Goal: Answer question/provide support: Share knowledge or assist other users

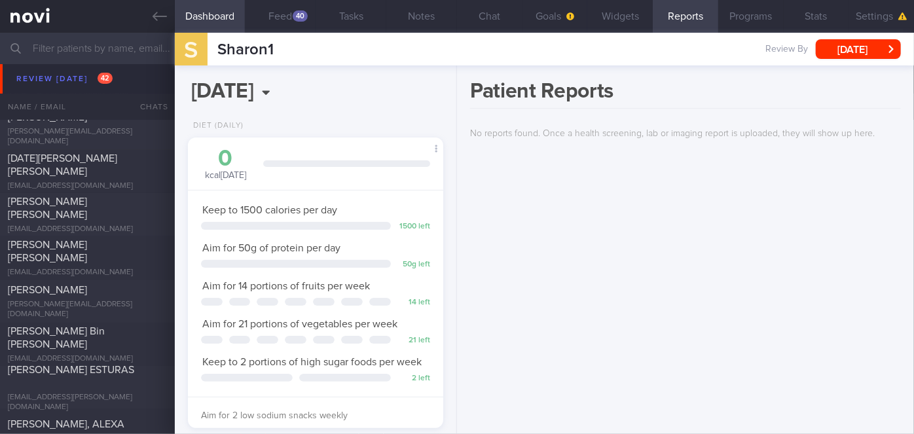
scroll to position [5712, 0]
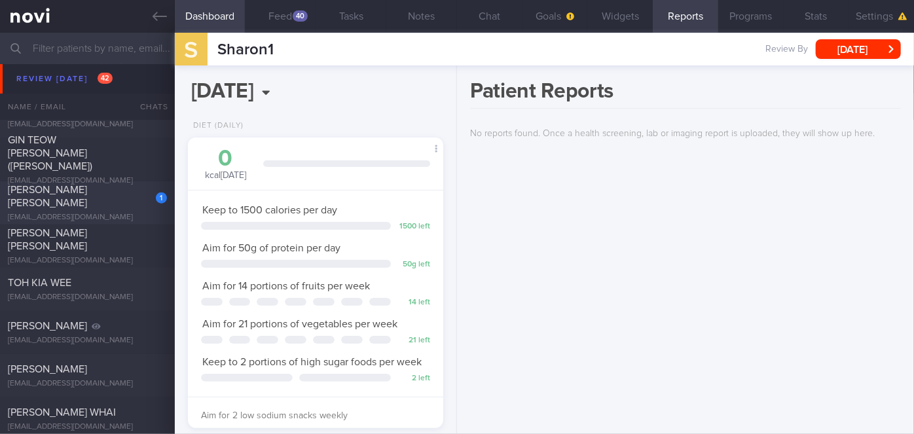
click at [87, 198] on span "[PERSON_NAME] [PERSON_NAME]" at bounding box center [47, 197] width 79 height 24
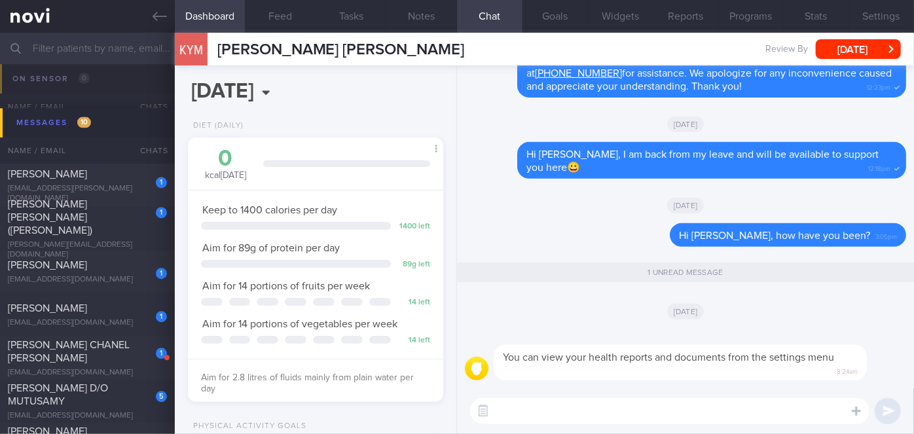
scroll to position [6427, 0]
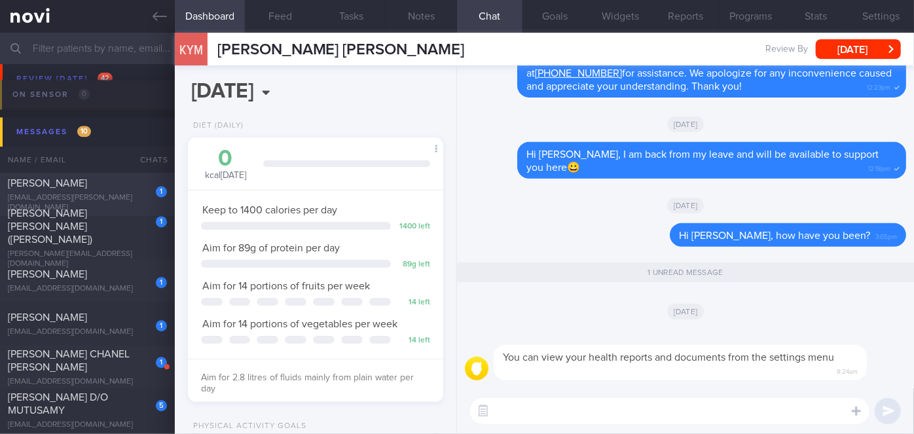
click at [130, 186] on div "[PERSON_NAME]" at bounding box center [86, 183] width 156 height 13
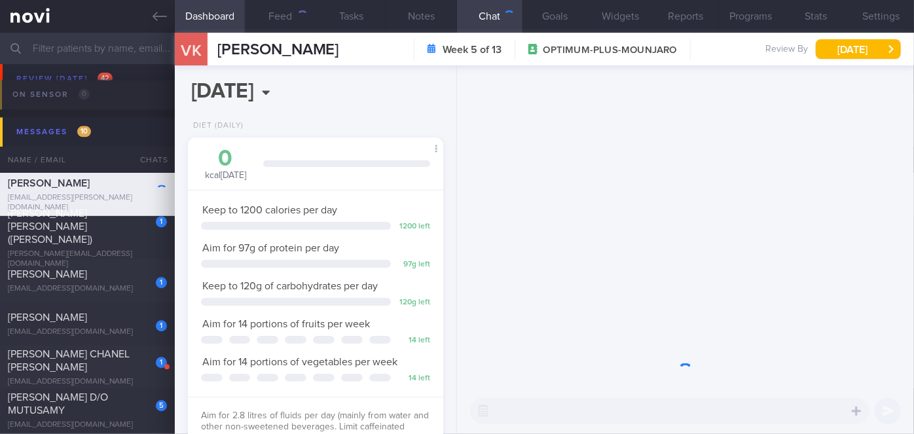
scroll to position [130, 223]
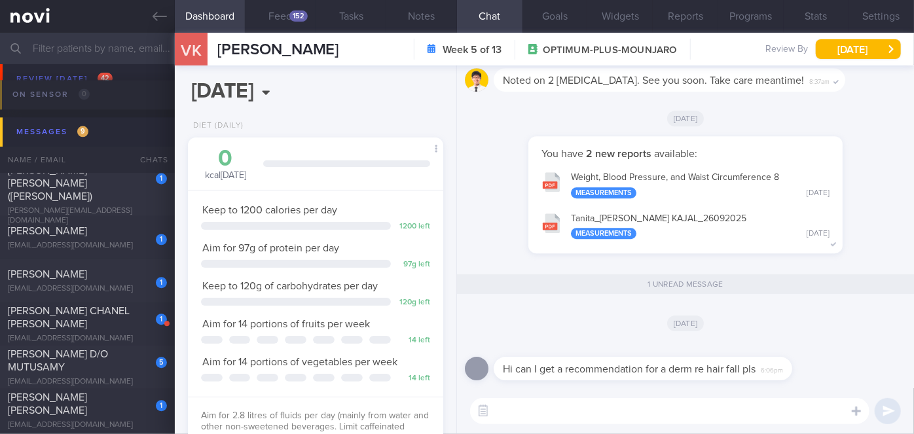
click at [535, 412] on textarea at bounding box center [669, 411] width 399 height 26
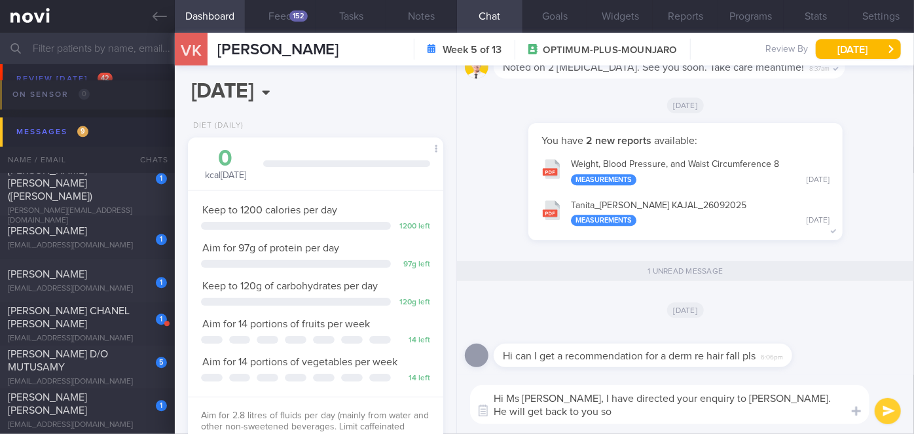
scroll to position [0, 0]
type textarea "Hi Ms [PERSON_NAME], I have directed your enquiry to [PERSON_NAME]. He will get…"
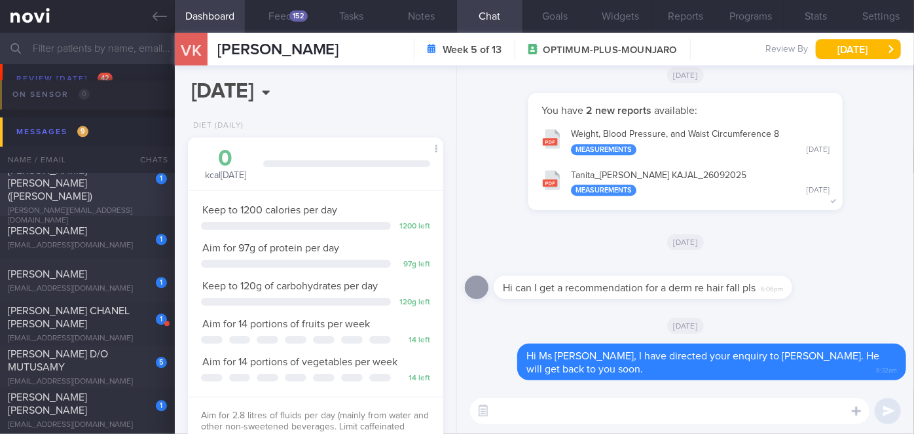
click at [107, 196] on div "[PERSON_NAME] [PERSON_NAME] ([PERSON_NAME])" at bounding box center [86, 183] width 156 height 39
type input "Nil"
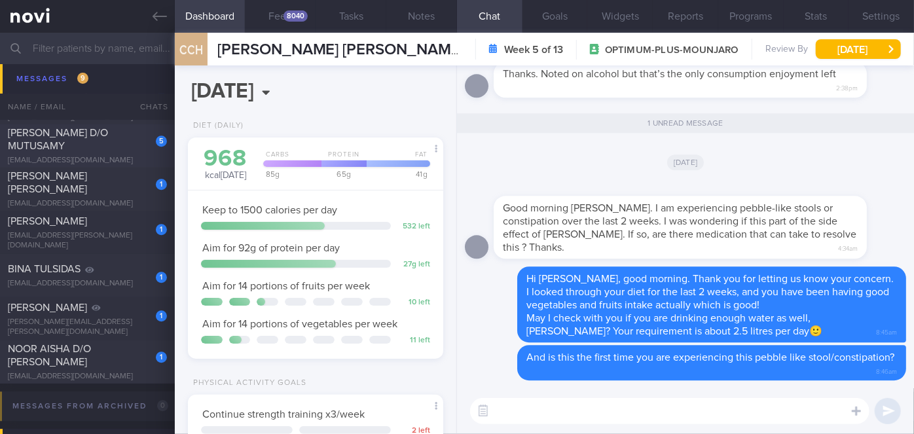
click at [96, 135] on span "[PERSON_NAME] D/O MUTUSAMY" at bounding box center [58, 140] width 100 height 24
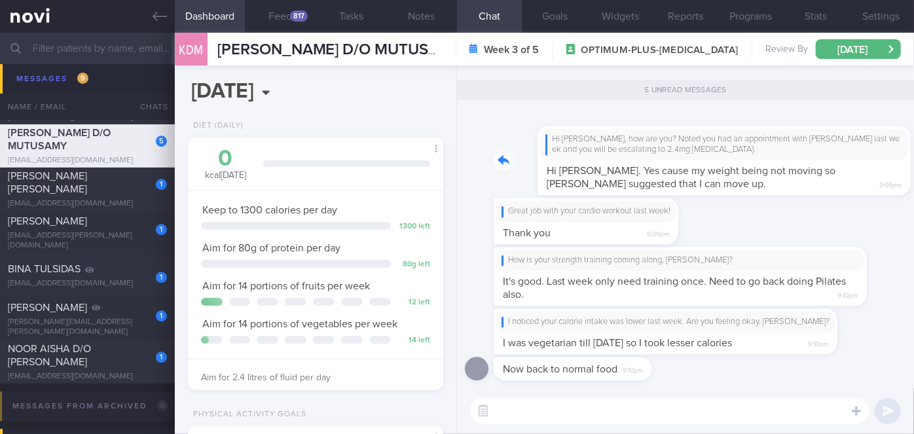
drag, startPoint x: 752, startPoint y: 190, endPoint x: 814, endPoint y: 187, distance: 62.3
click at [814, 187] on div "Hi [PERSON_NAME], how are you? Noted you had an appointment with [PERSON_NAME] …" at bounding box center [700, 153] width 412 height 86
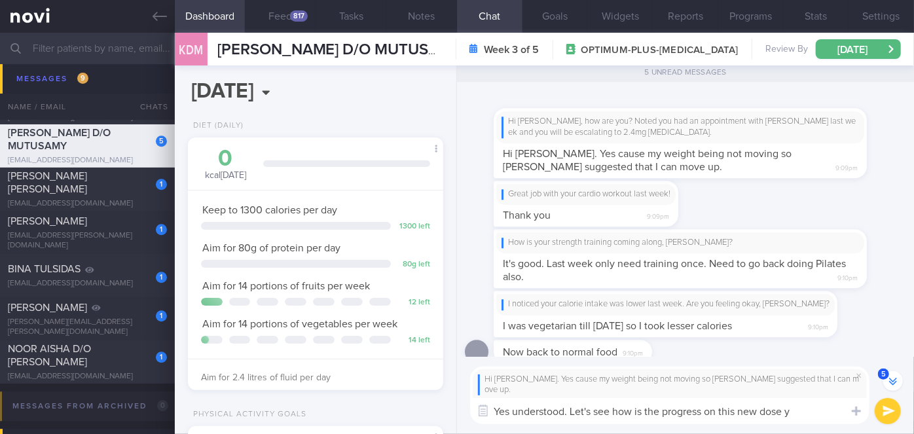
type textarea "Yes understood. Let's see how is the progress on this new dose ya"
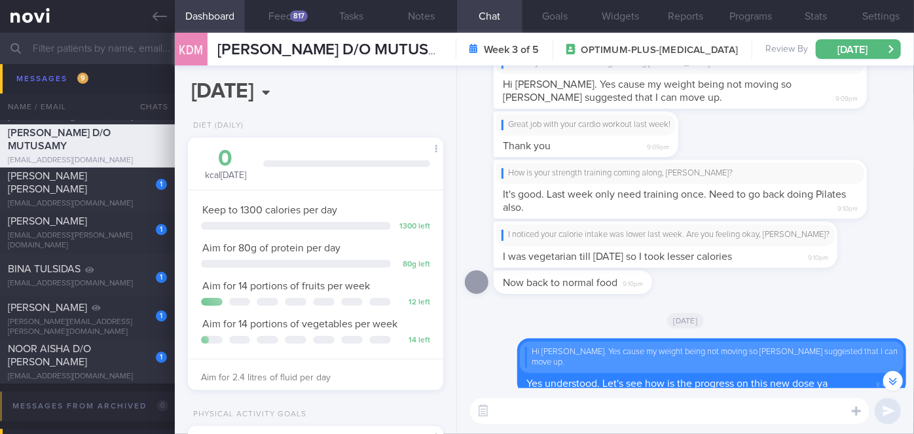
scroll to position [-69, 0]
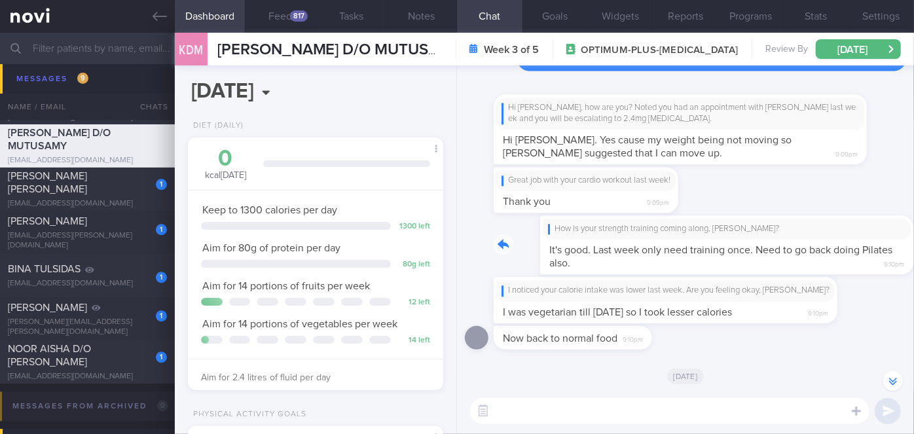
drag, startPoint x: 581, startPoint y: 275, endPoint x: 695, endPoint y: 272, distance: 113.3
click at [695, 272] on div "How is your strength training coming along, [PERSON_NAME]? It's good. Last week…" at bounding box center [700, 244] width 412 height 59
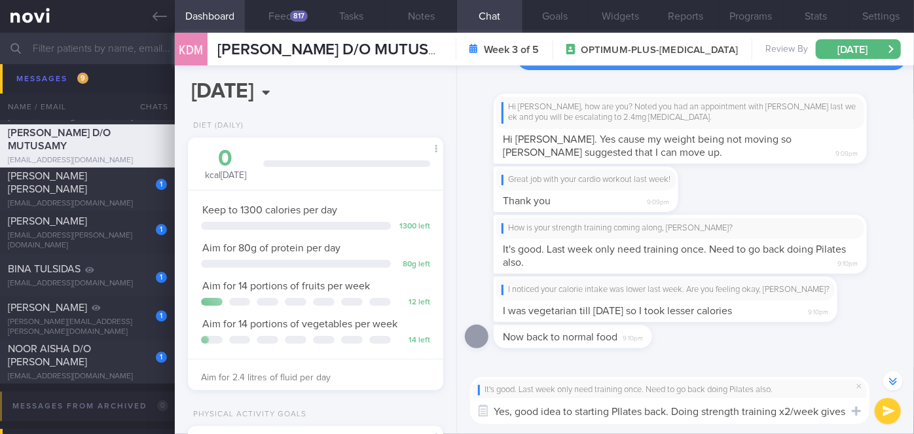
scroll to position [-103, 0]
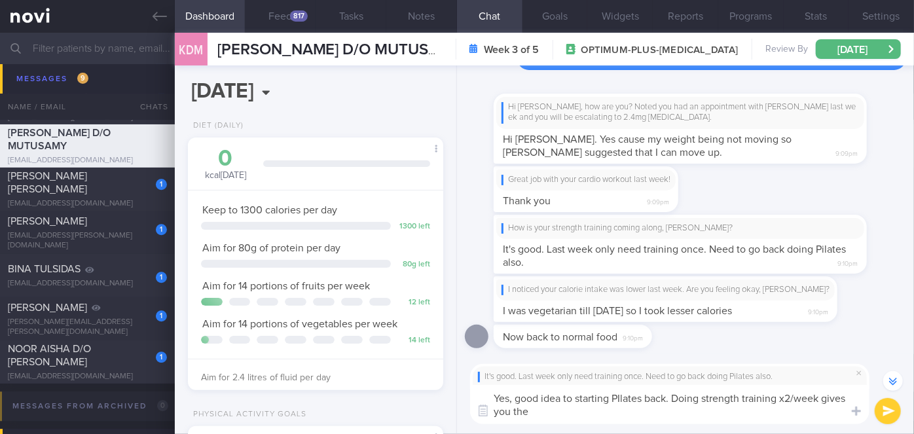
click at [622, 396] on textarea "Yes, good idea to starting PIlates back. Doing strength training x2/week gives …" at bounding box center [669, 404] width 399 height 39
click at [577, 408] on textarea "Yes, good idea to starting Pilates back. Doing strength training x2/week gives …" at bounding box center [669, 404] width 399 height 39
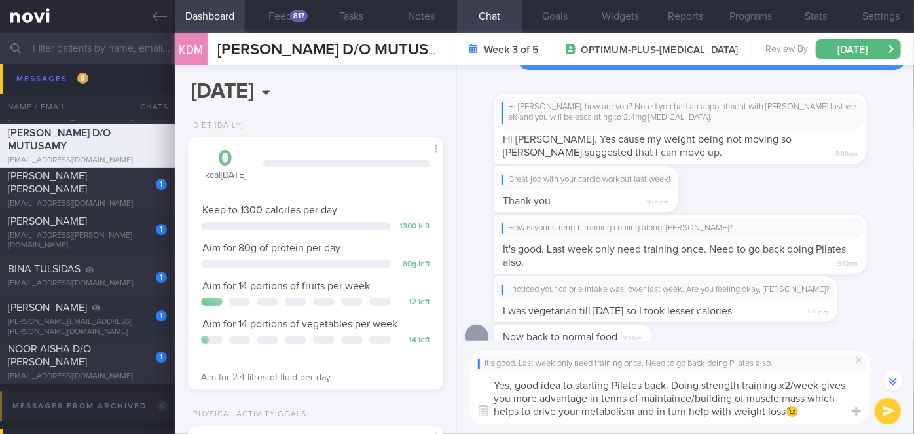
click at [610, 386] on textarea "Yes, good idea to starting Pilates back. Doing strength training x2/week gives …" at bounding box center [669, 398] width 399 height 52
drag, startPoint x: 695, startPoint y: 396, endPoint x: 743, endPoint y: 111, distance: 289.5
click at [743, 111] on div "Hi [PERSON_NAME], how are you? Noted you had an appointment with [PERSON_NAME] …" at bounding box center [680, 113] width 368 height 32
type textarea "Yes, good idea to start Pilates back. Doing strength training x2/week gives you…"
click at [886, 413] on button "submit" at bounding box center [888, 411] width 26 height 26
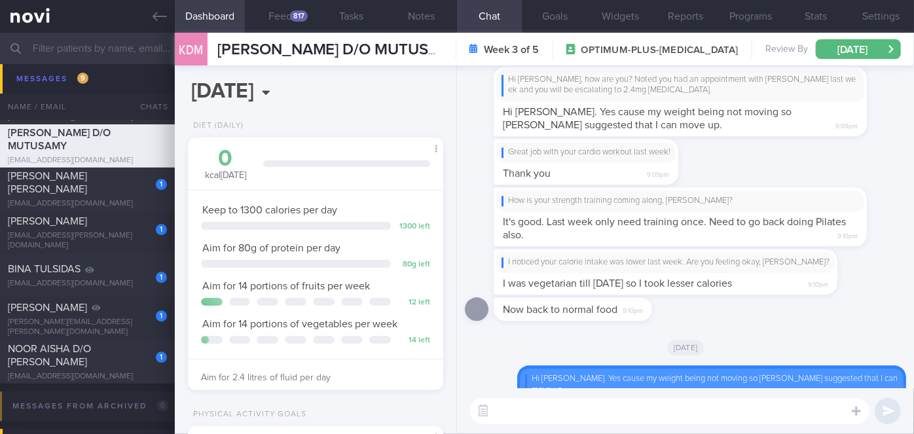
scroll to position [0, 0]
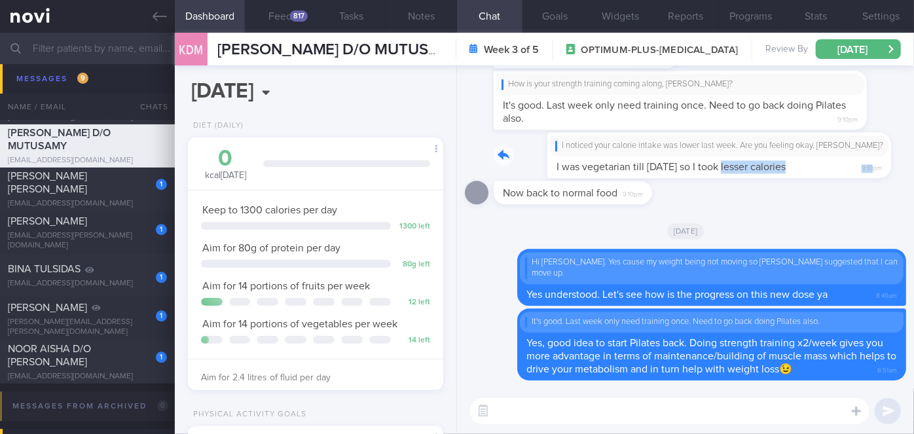
drag, startPoint x: 677, startPoint y: 185, endPoint x: 822, endPoint y: 183, distance: 145.3
click at [822, 178] on div "I noticed your calorie intake was lower last week. Are you feeling okay, [PERSO…" at bounding box center [685, 155] width 383 height 46
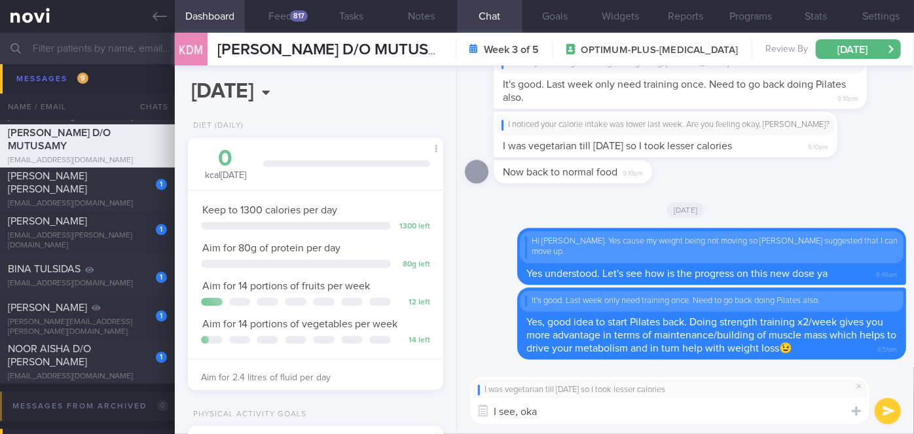
type textarea "I see, okay"
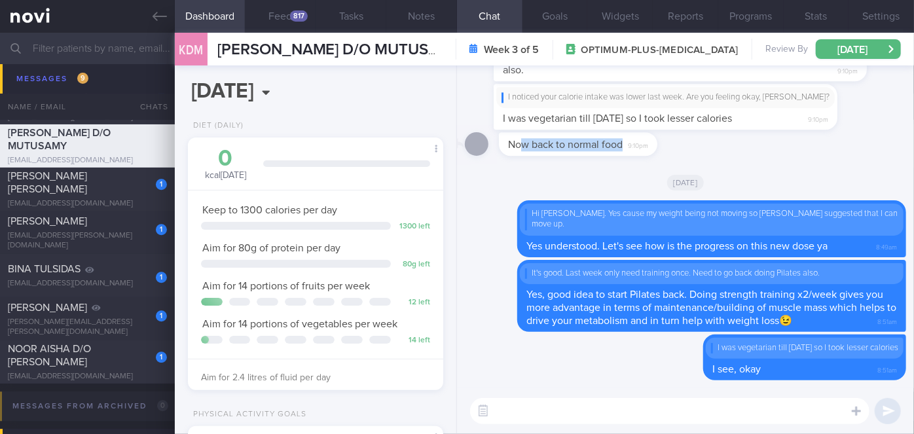
drag, startPoint x: 516, startPoint y: 160, endPoint x: 653, endPoint y: 164, distance: 136.2
click at [653, 156] on div "Now back to normal food 9:10pm" at bounding box center [593, 144] width 198 height 24
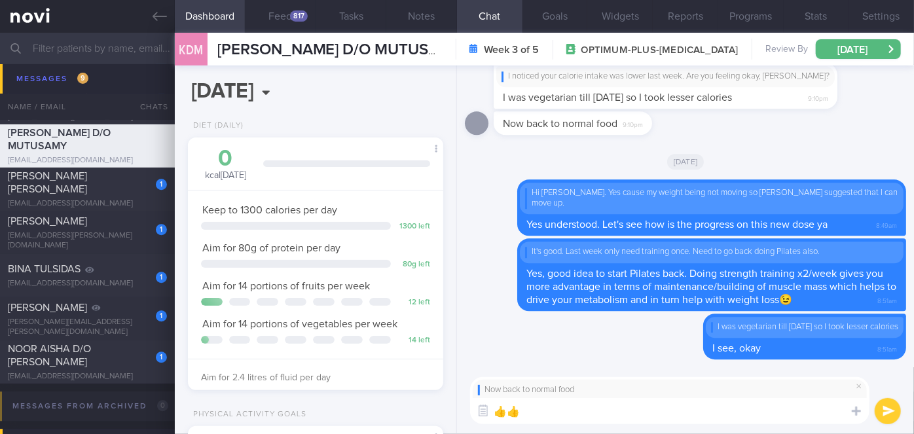
type textarea "👍👍"
click at [888, 414] on button "submit" at bounding box center [888, 411] width 26 height 26
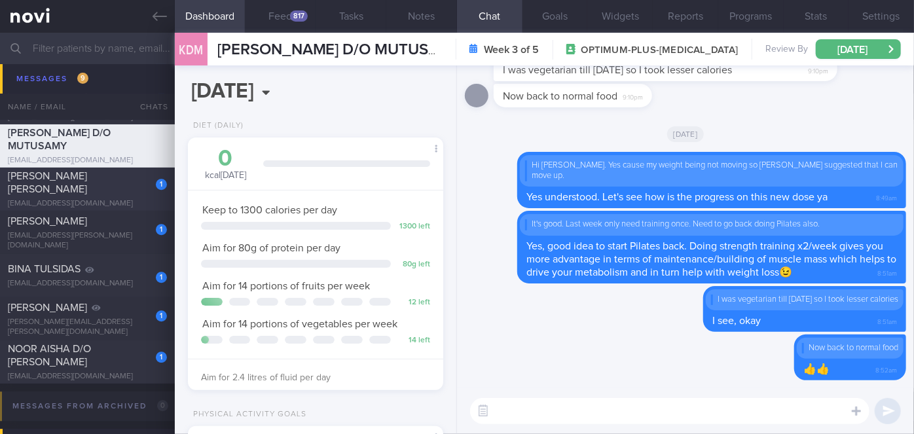
click at [87, 178] on span "[PERSON_NAME] [PERSON_NAME]" at bounding box center [47, 183] width 79 height 24
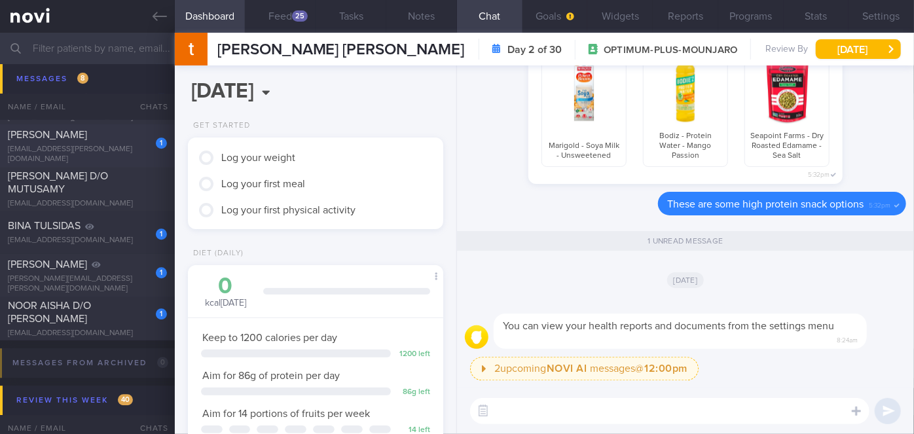
click at [66, 137] on span "[PERSON_NAME]" at bounding box center [47, 135] width 79 height 10
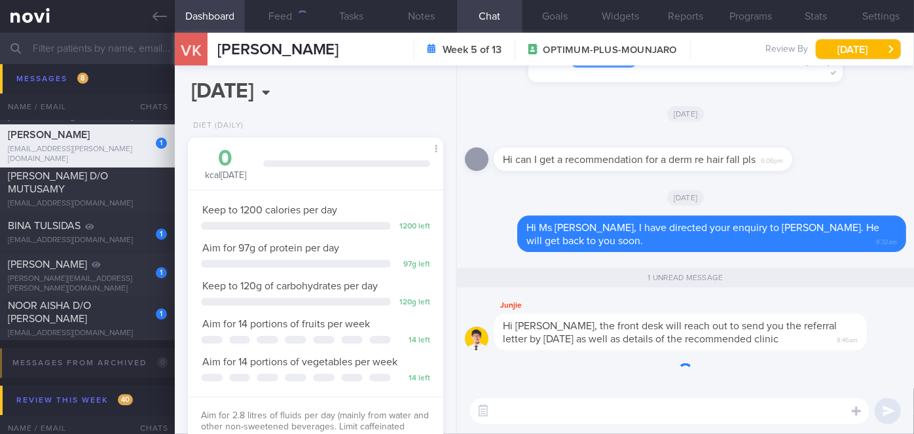
scroll to position [130, 223]
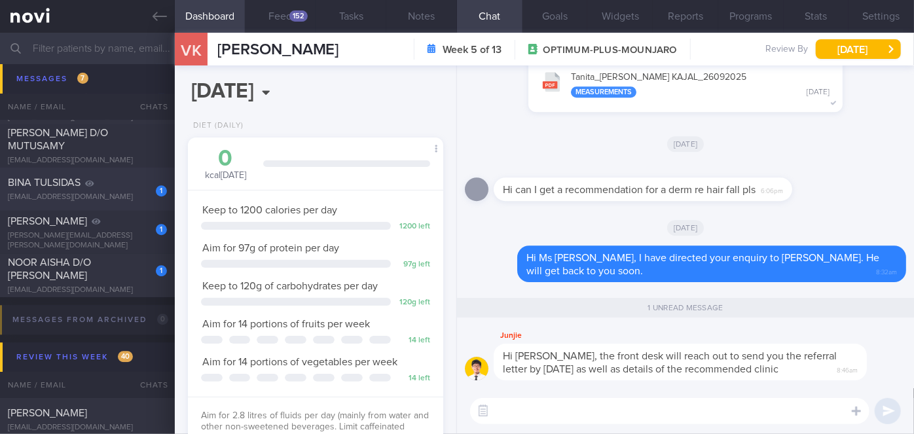
click at [126, 192] on div "[EMAIL_ADDRESS][DOMAIN_NAME]" at bounding box center [87, 197] width 159 height 10
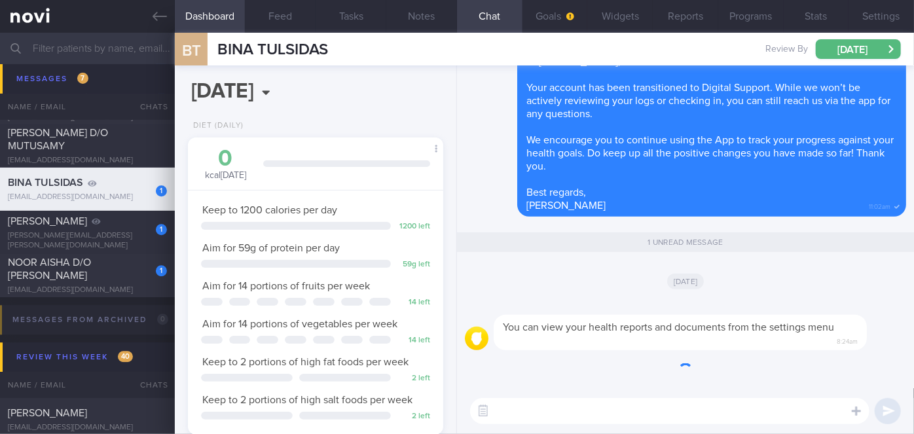
scroll to position [114, 228]
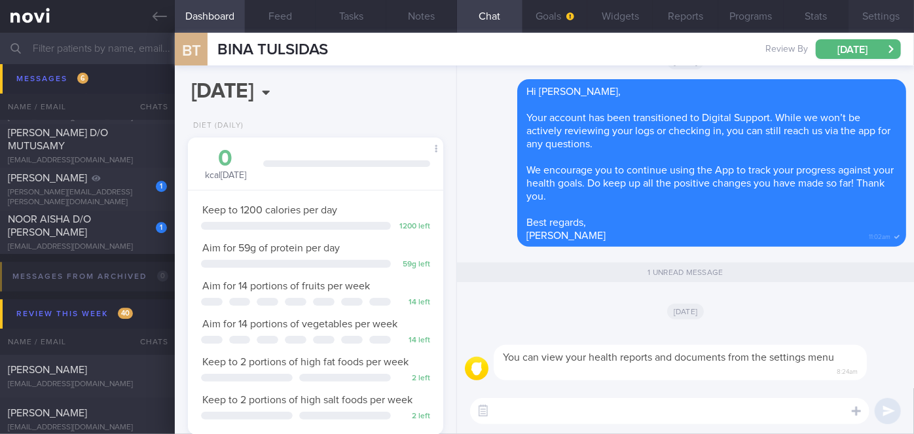
click at [871, 12] on button "Settings" at bounding box center [880, 16] width 65 height 33
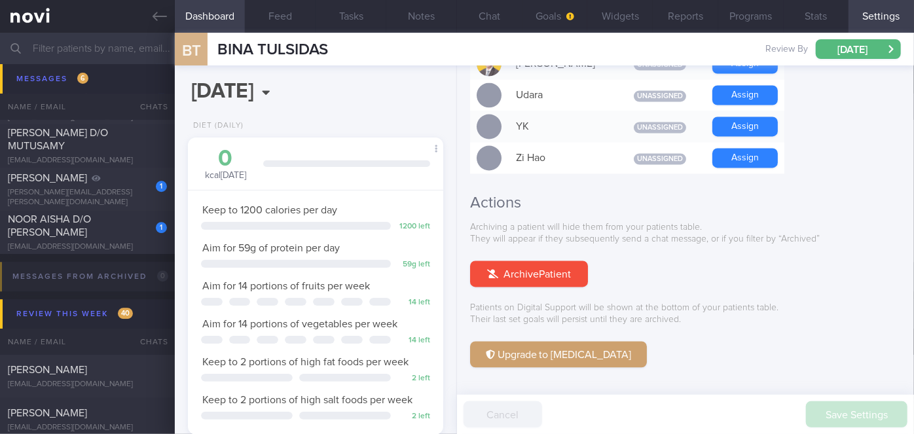
scroll to position [1287, 0]
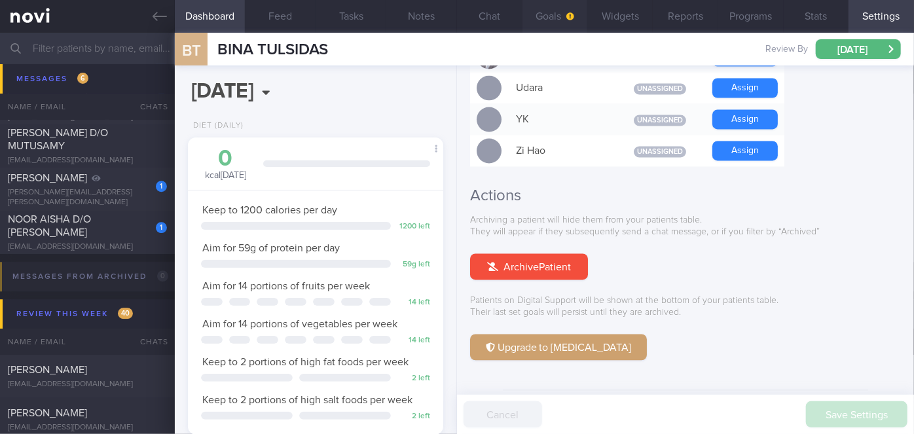
click at [552, 18] on button "Goals" at bounding box center [554, 16] width 65 height 33
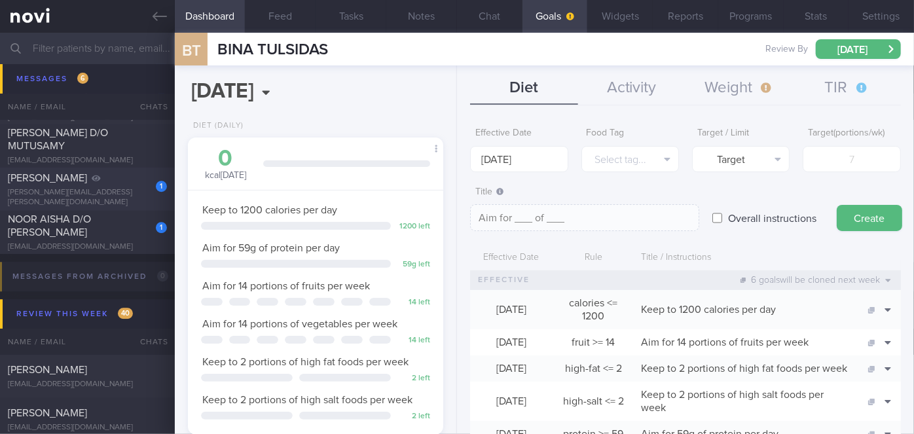
click at [124, 179] on div "[PERSON_NAME]" at bounding box center [86, 177] width 156 height 13
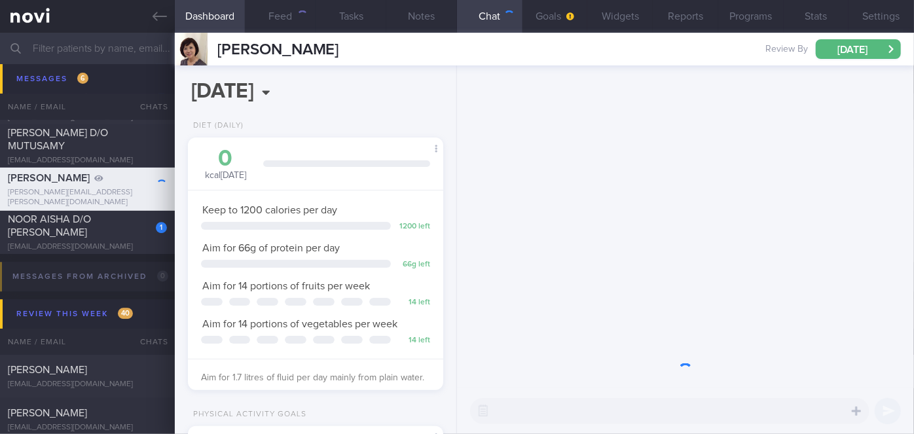
scroll to position [111, 223]
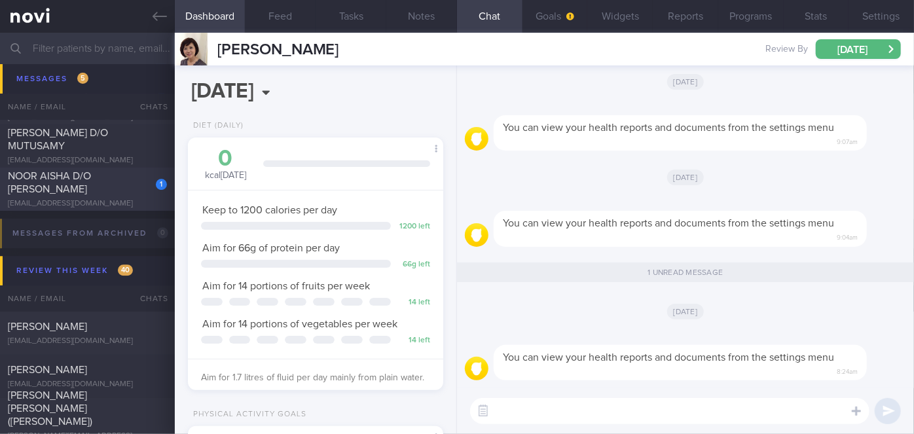
click at [134, 179] on div "NOOR AISHA D/O [PERSON_NAME]" at bounding box center [86, 183] width 156 height 26
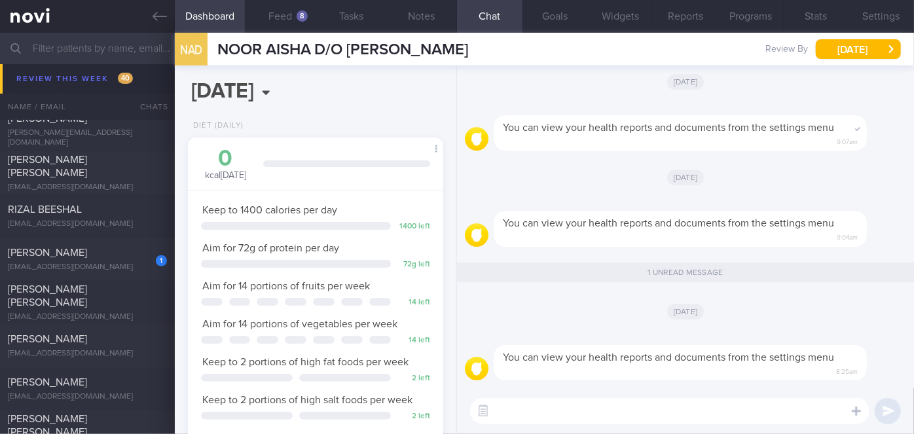
scroll to position [7973, 0]
click at [135, 132] on div "1 [PERSON_NAME] [EMAIL_ADDRESS][DOMAIN_NAME]" at bounding box center [87, 131] width 175 height 26
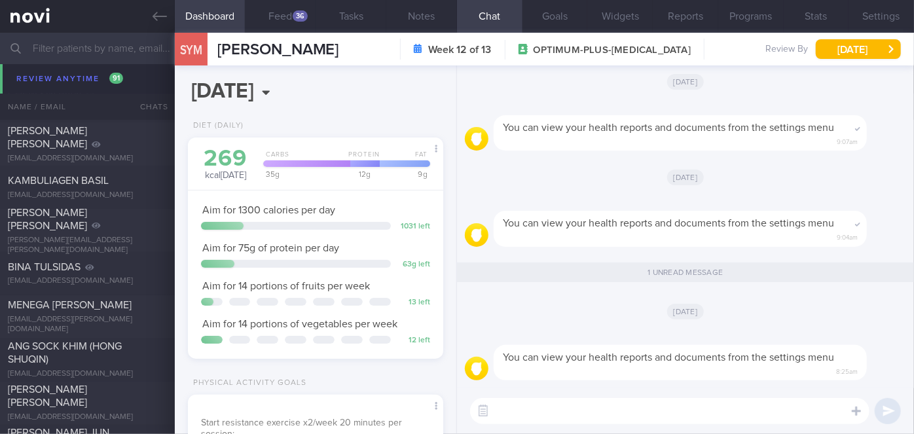
scroll to position [8883, 0]
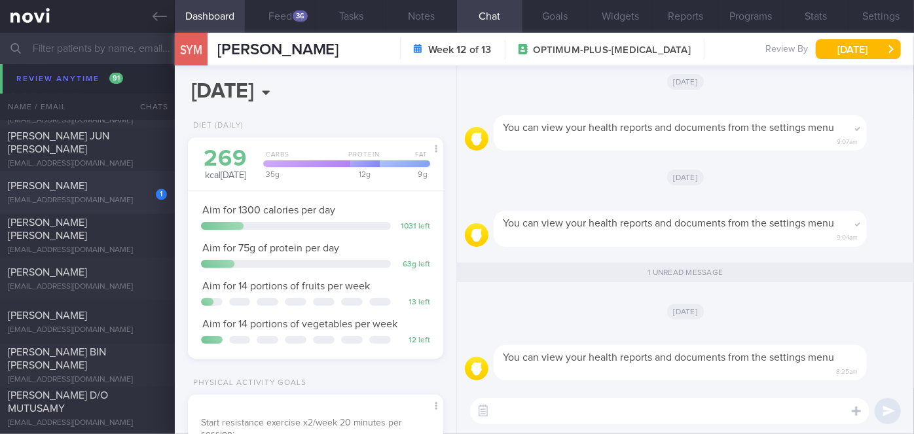
click at [132, 189] on div "[PERSON_NAME]" at bounding box center [86, 185] width 156 height 13
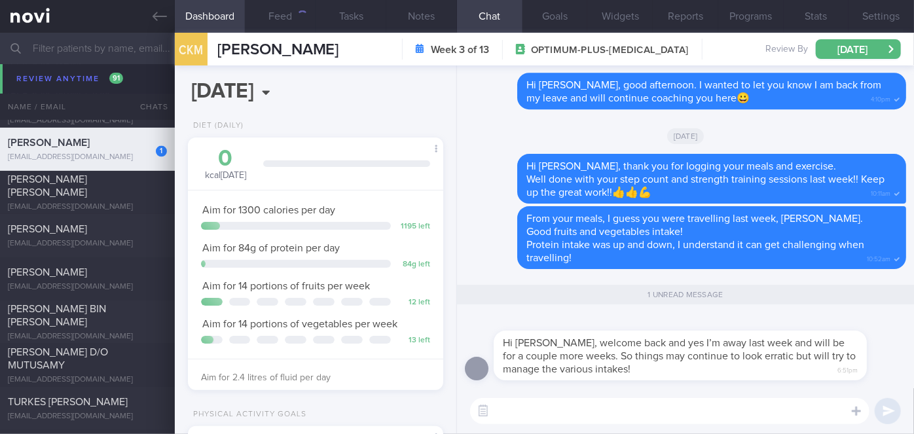
scroll to position [8839, 0]
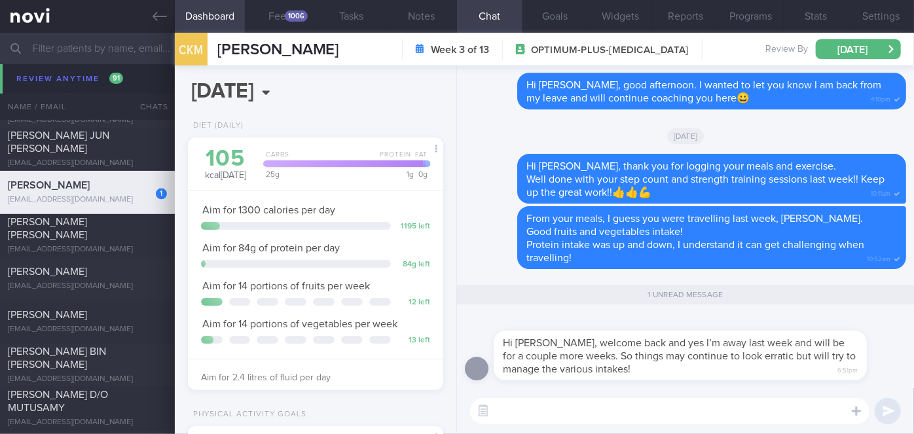
click at [515, 398] on textarea at bounding box center [669, 411] width 399 height 26
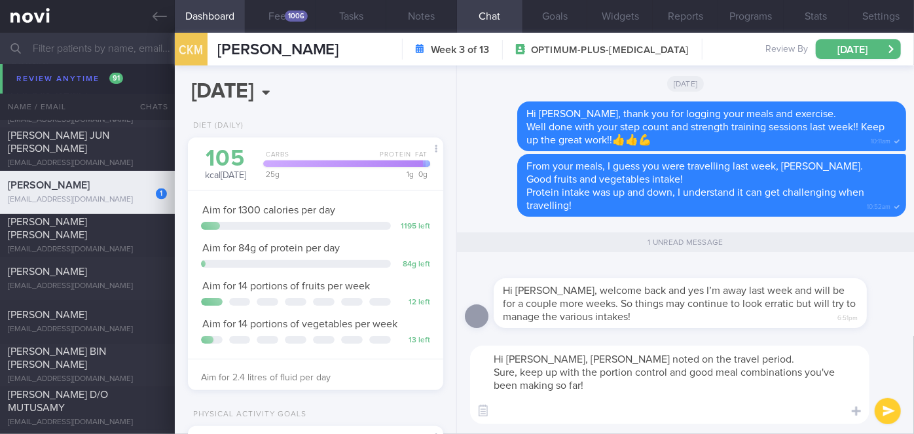
scroll to position [0, 0]
type textarea "Hi [PERSON_NAME], [PERSON_NAME] noted on the travel period. Sure, keep up with …"
click at [876, 410] on button "submit" at bounding box center [888, 411] width 26 height 26
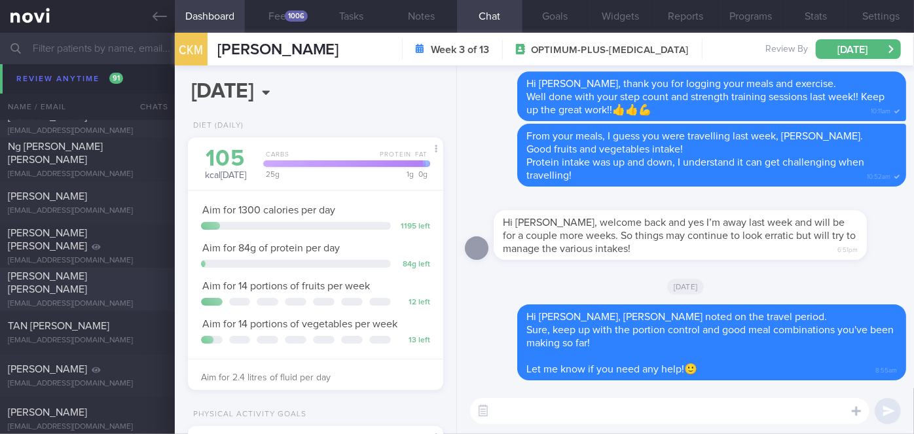
scroll to position [9137, 0]
